Goal: Task Accomplishment & Management: Manage account settings

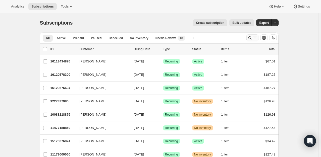
click at [254, 40] on icon "Search and filter results" at bounding box center [254, 37] width 5 height 5
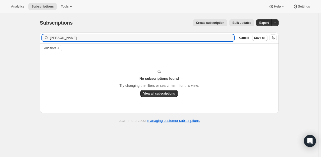
drag, startPoint x: 61, startPoint y: 36, endPoint x: 48, endPoint y: 37, distance: 13.3
click at [48, 37] on div "[PERSON_NAME] Clear" at bounding box center [138, 37] width 192 height 7
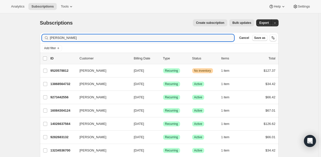
type input "[PERSON_NAME]"
drag, startPoint x: 71, startPoint y: 37, endPoint x: 40, endPoint y: 44, distance: 32.1
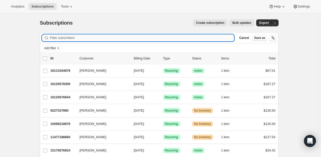
paste input "[EMAIL_ADDRESS][DOMAIN_NAME]"
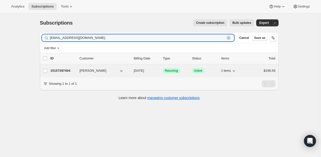
type input "[EMAIL_ADDRESS][DOMAIN_NAME]"
click at [68, 72] on p "15157297404" at bounding box center [62, 70] width 25 height 5
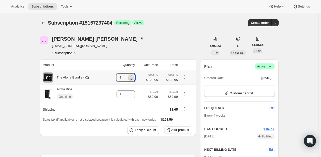
click at [133, 80] on icon at bounding box center [131, 80] width 3 height 2
type input "0"
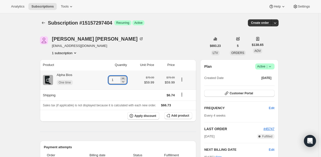
click at [125, 79] on icon at bounding box center [122, 78] width 5 height 5
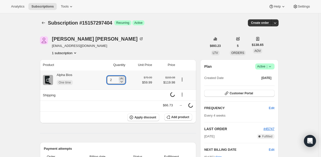
click at [123, 77] on icon at bounding box center [121, 78] width 5 height 5
type input "3"
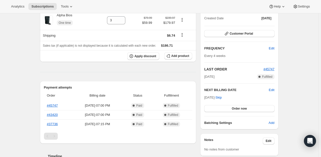
scroll to position [75, 0]
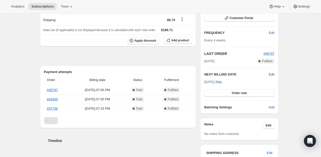
click at [273, 75] on span "Edit" at bounding box center [272, 74] width 6 height 5
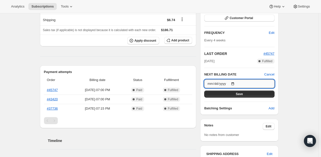
click at [235, 83] on input "[DATE]" at bounding box center [239, 84] width 70 height 9
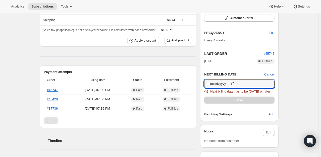
type input "[DATE]"
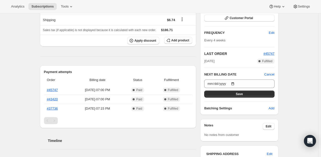
click at [246, 98] on div "Plan Success Active | Created Date [DATE] Customer Portal FREQUENCY Edit Every …" at bounding box center [239, 49] width 70 height 123
click at [246, 94] on button "Save" at bounding box center [239, 94] width 70 height 7
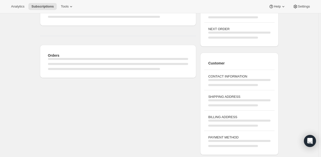
scroll to position [69, 0]
